Goal: Information Seeking & Learning: Learn about a topic

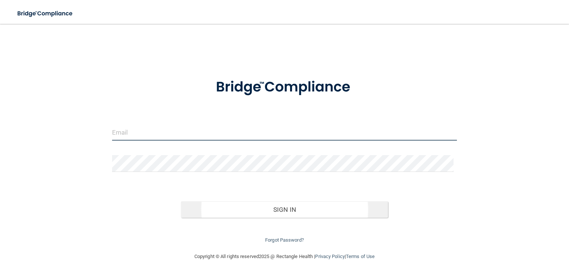
type input "[PERSON_NAME][EMAIL_ADDRESS][PERSON_NAME][DOMAIN_NAME]"
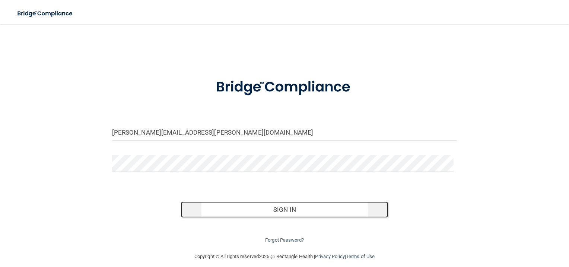
click at [291, 208] on button "Sign In" at bounding box center [284, 209] width 207 height 16
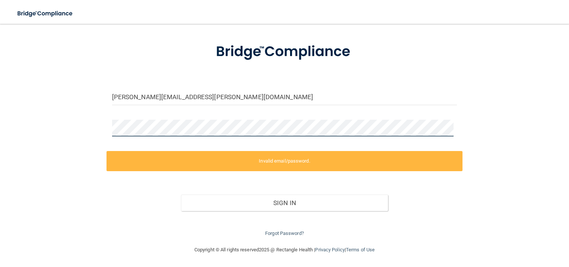
scroll to position [7, 0]
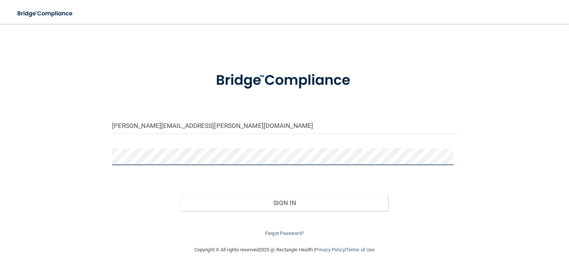
click at [181, 194] on button "Sign In" at bounding box center [284, 202] width 207 height 16
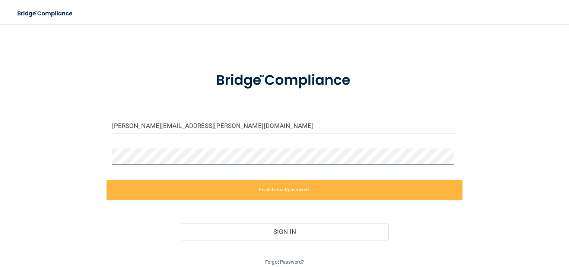
scroll to position [35, 0]
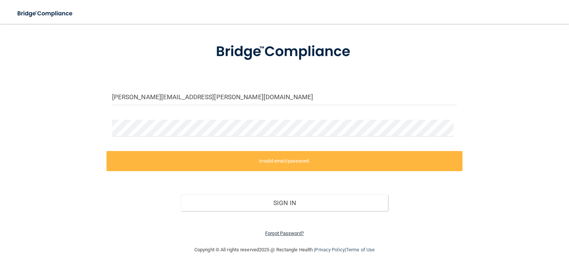
click at [278, 230] on link "Forgot Password?" at bounding box center [284, 233] width 39 height 6
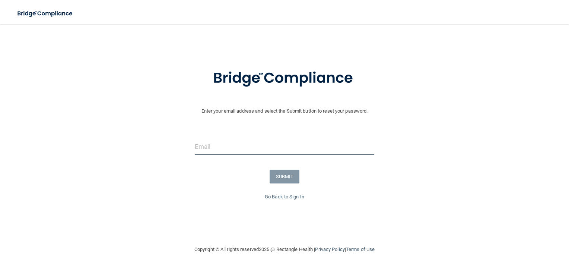
click at [249, 146] on input "email" at bounding box center [285, 146] width 180 height 17
type input "[PERSON_NAME][EMAIL_ADDRESS][PERSON_NAME][DOMAIN_NAME]"
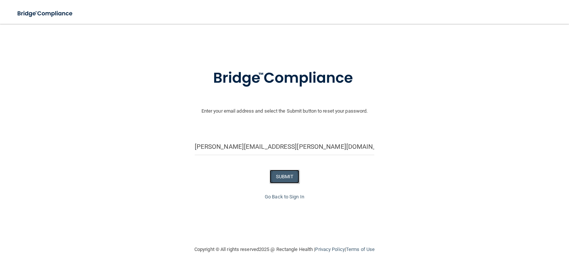
click at [292, 173] on button "SUBMIT" at bounding box center [284, 176] width 30 height 14
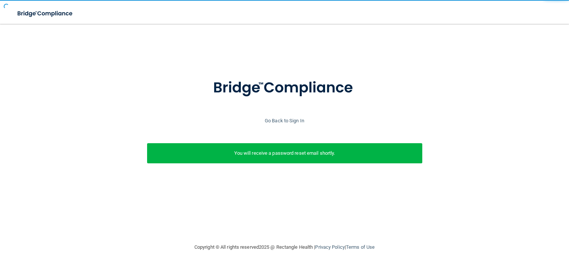
scroll to position [0, 0]
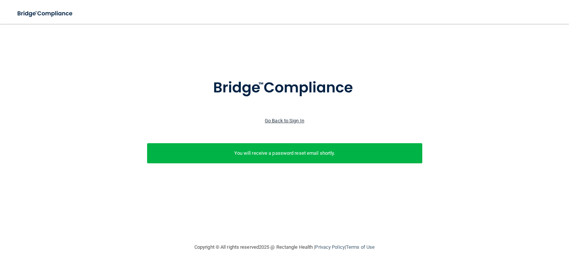
click at [277, 118] on link "Go Back to Sign In" at bounding box center [284, 121] width 39 height 6
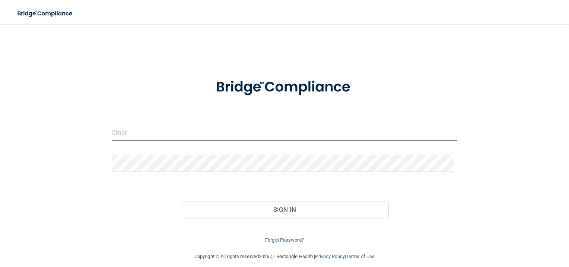
type input "[PERSON_NAME][EMAIL_ADDRESS][PERSON_NAME][DOMAIN_NAME]"
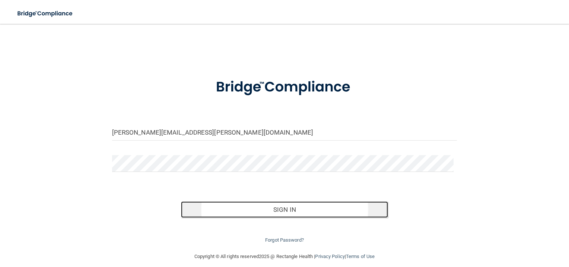
click at [282, 208] on button "Sign In" at bounding box center [284, 209] width 207 height 16
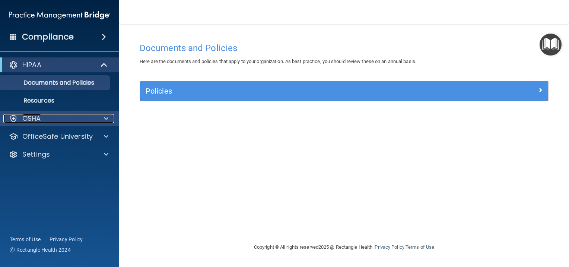
click at [108, 121] on span at bounding box center [106, 118] width 4 height 9
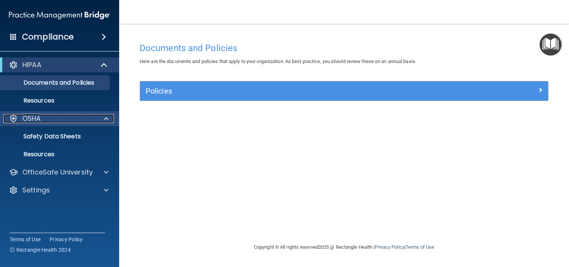
click at [108, 121] on span at bounding box center [106, 118] width 4 height 9
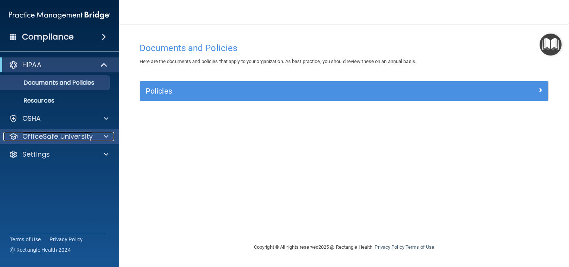
click at [105, 135] on span at bounding box center [106, 136] width 4 height 9
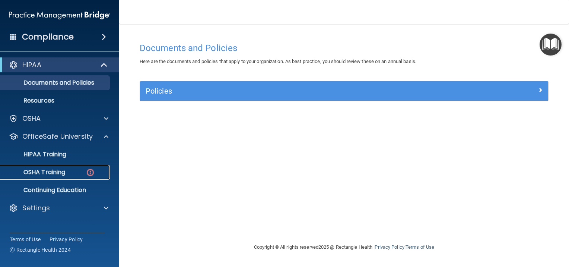
click at [55, 175] on p "OSHA Training" at bounding box center [35, 171] width 60 height 7
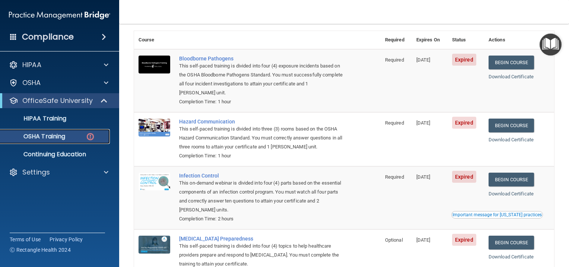
scroll to position [55, 0]
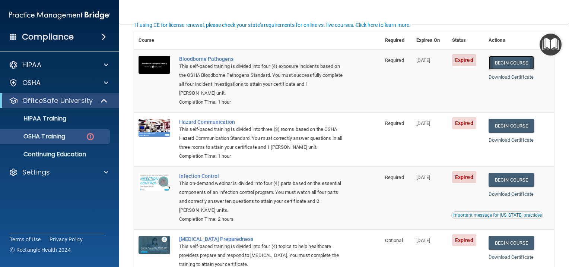
click at [507, 63] on link "Begin Course" at bounding box center [510, 63] width 45 height 14
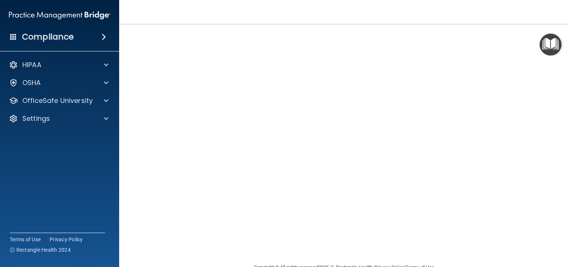
scroll to position [33, 0]
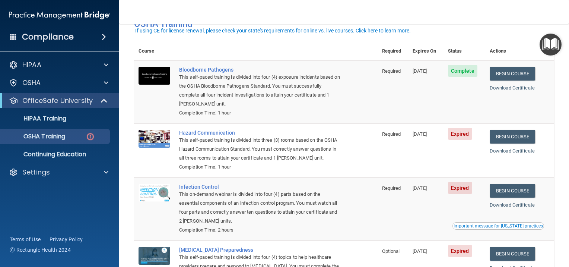
scroll to position [49, 0]
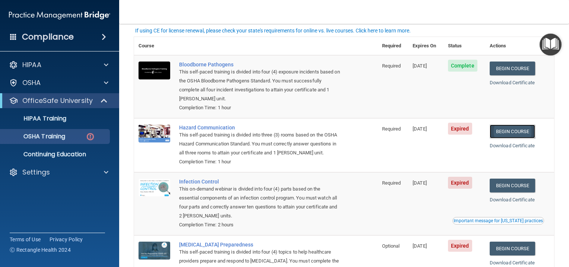
click at [502, 130] on link "Begin Course" at bounding box center [511, 131] width 45 height 14
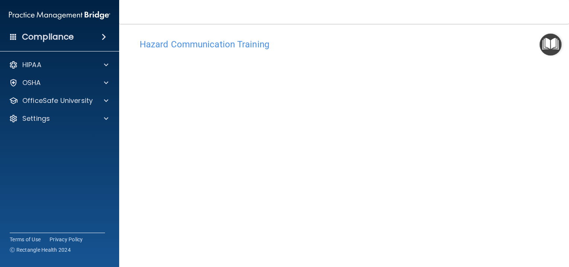
scroll to position [3, 0]
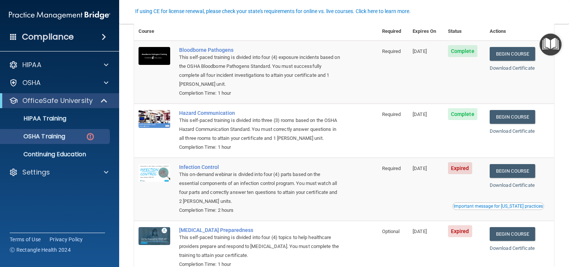
scroll to position [70, 0]
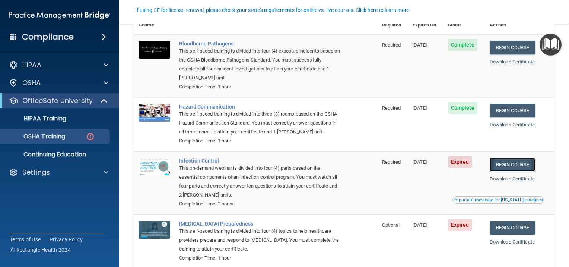
click at [513, 170] on link "Begin Course" at bounding box center [511, 164] width 45 height 14
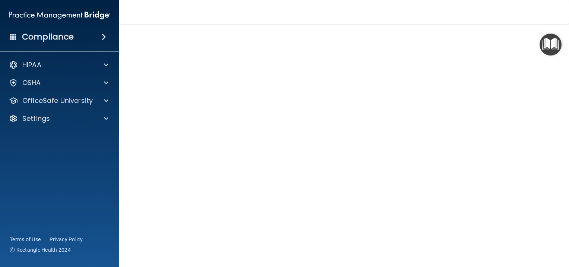
scroll to position [42, 0]
